Goal: Transaction & Acquisition: Purchase product/service

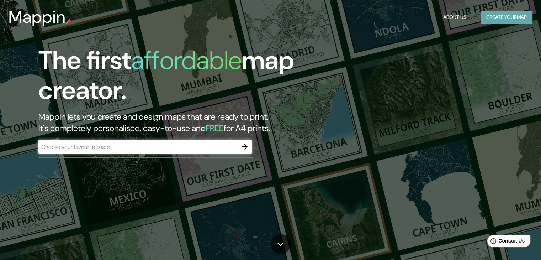
click at [501, 18] on button "Create your map" at bounding box center [507, 17] width 52 height 13
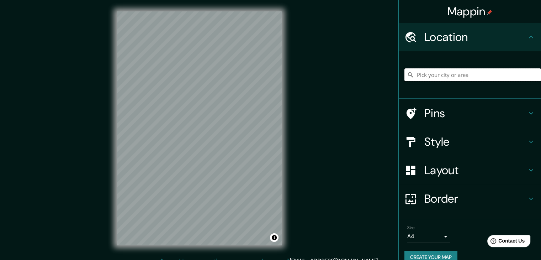
click at [467, 75] on input "Pick your city or area" at bounding box center [473, 74] width 137 height 13
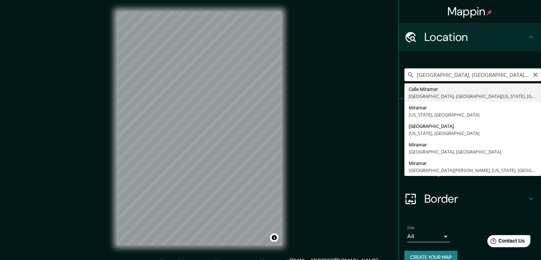
click at [471, 73] on input "[GEOGRAPHIC_DATA], [GEOGRAPHIC_DATA], [GEOGRAPHIC_DATA][US_STATE], [GEOGRAPHIC_…" at bounding box center [473, 74] width 137 height 13
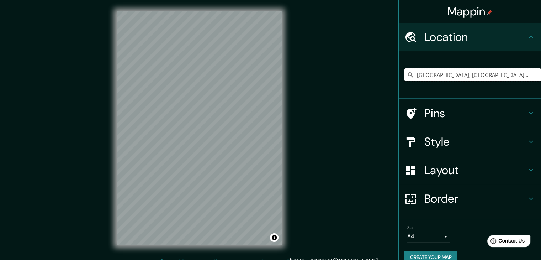
click at [471, 73] on input "[GEOGRAPHIC_DATA], [GEOGRAPHIC_DATA], [GEOGRAPHIC_DATA]" at bounding box center [473, 74] width 137 height 13
click at [523, 73] on input "[GEOGRAPHIC_DATA], [GEOGRAPHIC_DATA], [GEOGRAPHIC_DATA]" at bounding box center [473, 74] width 137 height 13
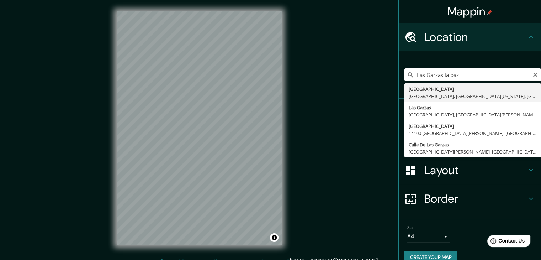
type input "[STREET_ADDRESS][US_STATE]"
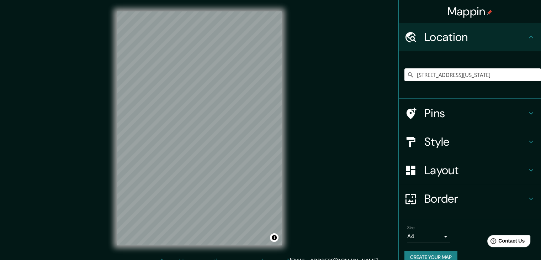
click at [520, 141] on h4 "Style" at bounding box center [476, 142] width 102 height 14
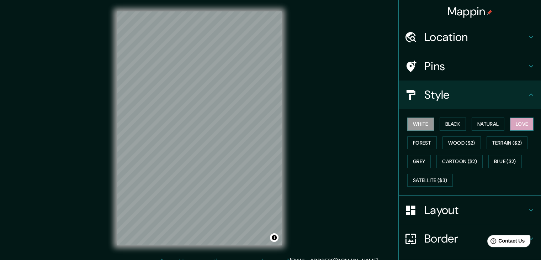
click at [517, 125] on button "Love" at bounding box center [521, 123] width 23 height 13
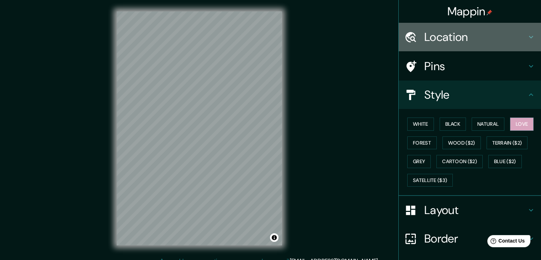
click at [530, 36] on icon at bounding box center [531, 37] width 9 height 9
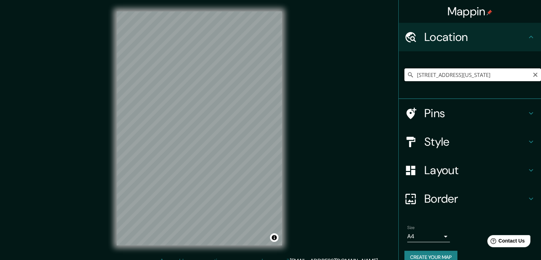
click at [490, 70] on input "[STREET_ADDRESS][US_STATE]" at bounding box center [473, 74] width 137 height 13
click at [533, 72] on icon "Clear" at bounding box center [536, 75] width 6 height 6
click at [502, 77] on input "Pick your city or area" at bounding box center [473, 74] width 137 height 13
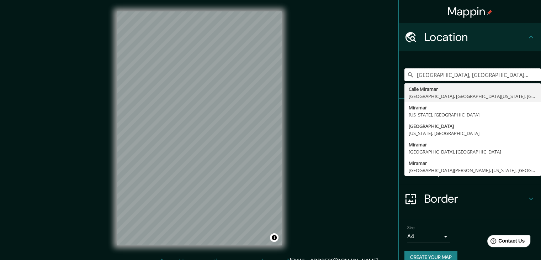
type input "[GEOGRAPHIC_DATA], [GEOGRAPHIC_DATA], [GEOGRAPHIC_DATA][US_STATE], [GEOGRAPHIC_…"
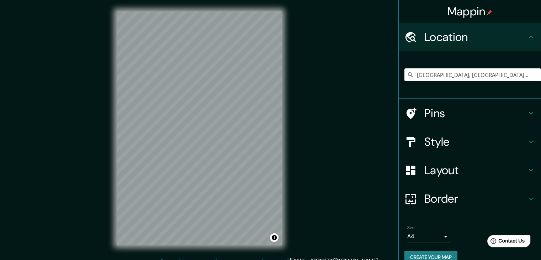
click at [350, 163] on div "Mappin Location [GEOGRAPHIC_DATA], [GEOGRAPHIC_DATA], [GEOGRAPHIC_DATA][US_STAT…" at bounding box center [270, 134] width 541 height 268
click at [529, 141] on icon at bounding box center [531, 142] width 4 height 2
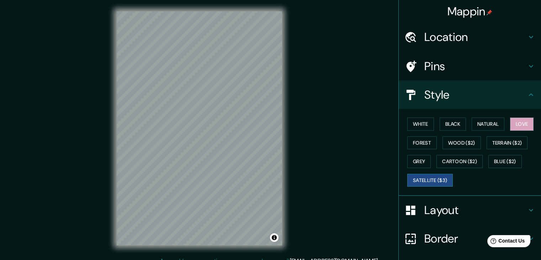
click at [440, 181] on button "Satellite ($3)" at bounding box center [430, 180] width 46 height 13
click at [455, 157] on button "Cartoon ($2)" at bounding box center [460, 161] width 46 height 13
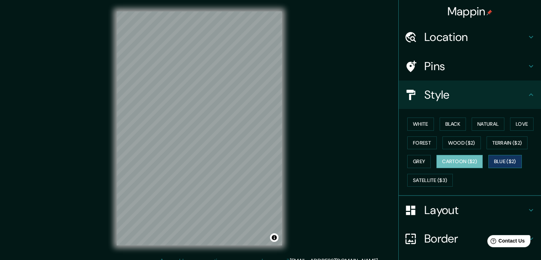
click at [509, 164] on button "Blue ($2)" at bounding box center [505, 161] width 33 height 13
click at [414, 163] on button "Grey" at bounding box center [418, 161] width 23 height 13
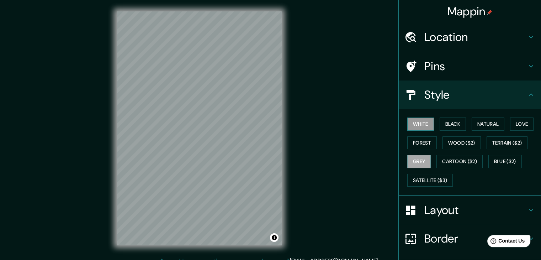
click at [415, 127] on button "White" at bounding box center [420, 123] width 27 height 13
click at [449, 130] on button "Black" at bounding box center [453, 123] width 27 height 13
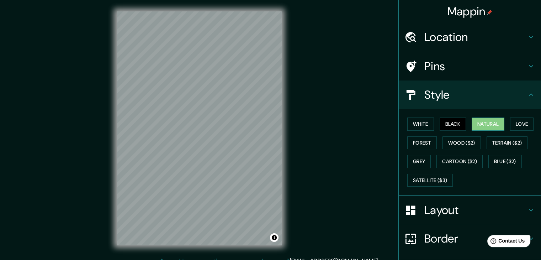
click at [486, 128] on button "Natural" at bounding box center [488, 123] width 33 height 13
click at [515, 126] on button "Love" at bounding box center [521, 123] width 23 height 13
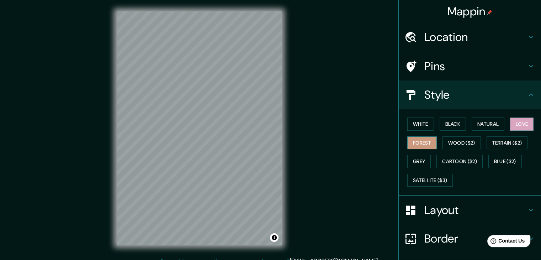
click at [422, 144] on button "Forest" at bounding box center [422, 142] width 30 height 13
click at [524, 128] on button "Love" at bounding box center [521, 123] width 23 height 13
